Goal: Check status: Check status

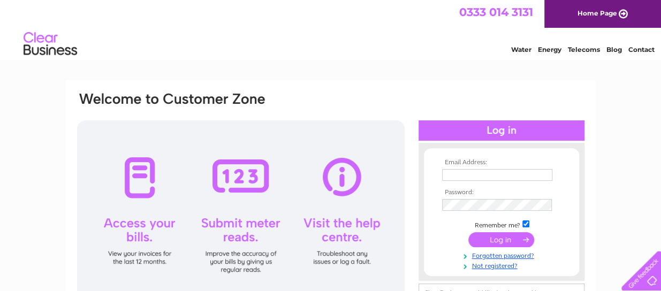
type input "lu1565@hotmail.co.uk"
click at [496, 242] on input "submit" at bounding box center [502, 239] width 66 height 15
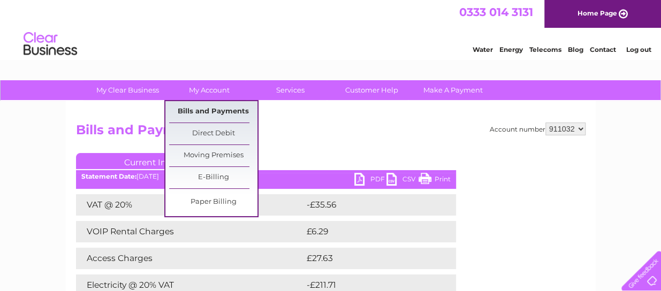
click at [222, 110] on link "Bills and Payments" at bounding box center [213, 111] width 88 height 21
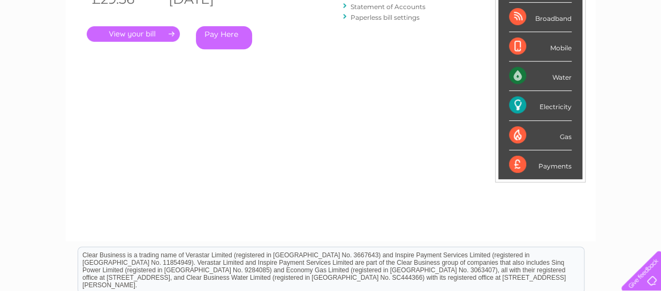
scroll to position [161, 0]
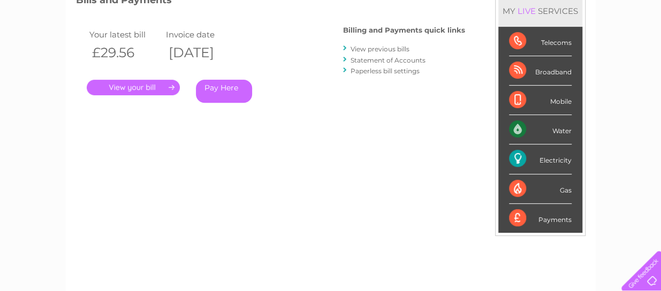
click at [520, 213] on div "Payments" at bounding box center [540, 218] width 63 height 29
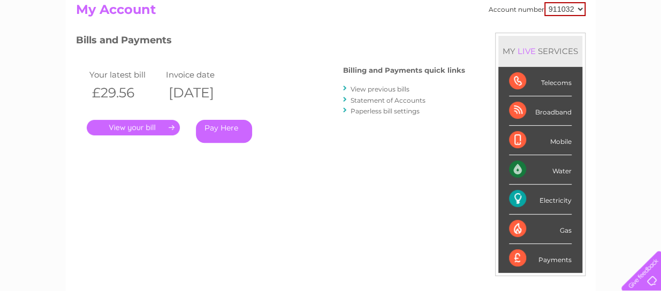
scroll to position [54, 0]
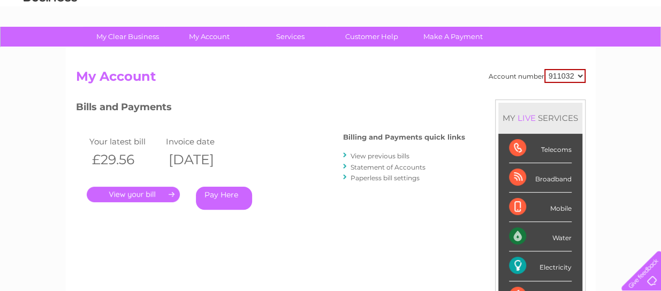
click at [387, 169] on link "Statement of Accounts" at bounding box center [388, 167] width 75 height 8
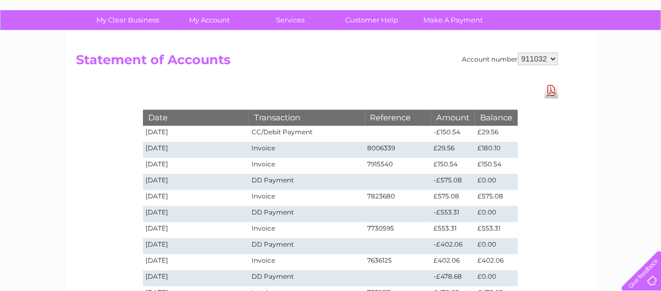
scroll to position [54, 0]
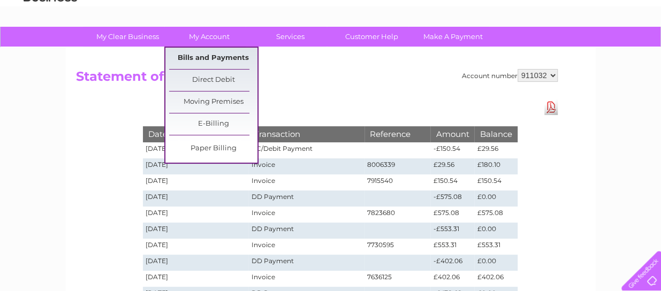
click at [221, 56] on link "Bills and Payments" at bounding box center [213, 58] width 88 height 21
